Goal: Book appointment/travel/reservation

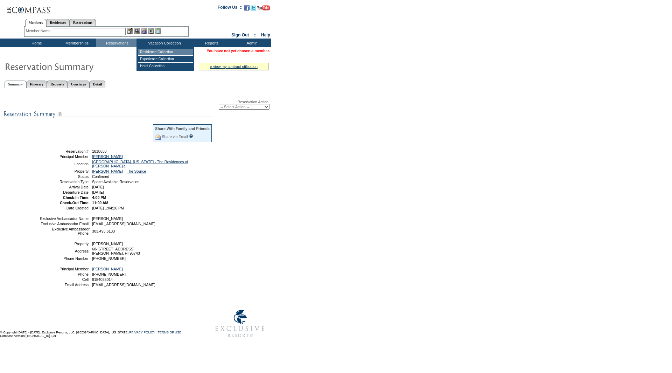
click at [158, 54] on td "Residence Collection" at bounding box center [165, 52] width 55 height 7
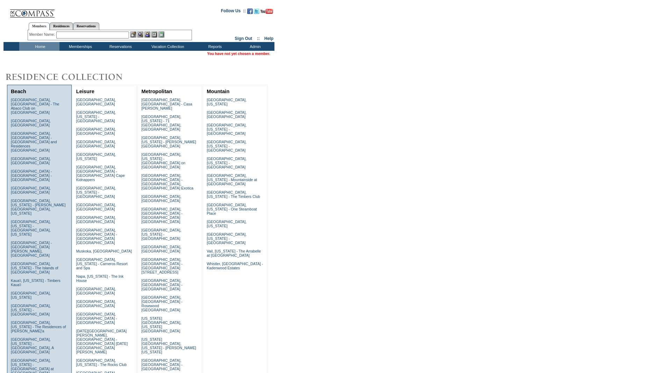
click at [41, 303] on link "[GEOGRAPHIC_DATA], [US_STATE] - [GEOGRAPHIC_DATA]" at bounding box center [31, 309] width 40 height 13
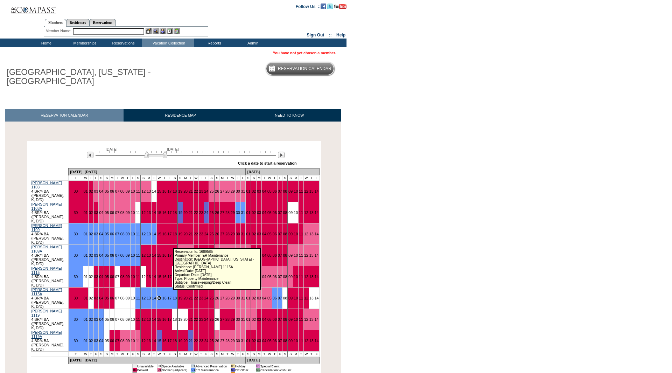
click at [161, 296] on link "15" at bounding box center [159, 298] width 4 height 4
